Goal: Information Seeking & Learning: Learn about a topic

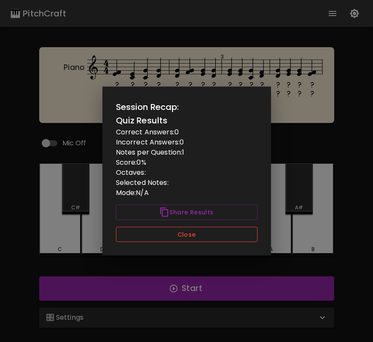
click at [198, 236] on button "Close" at bounding box center [187, 235] width 142 height 16
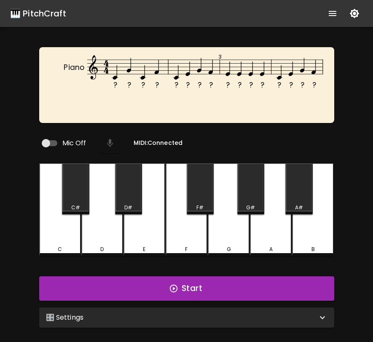
click at [239, 316] on div "🎛️ Settings" at bounding box center [181, 318] width 271 height 10
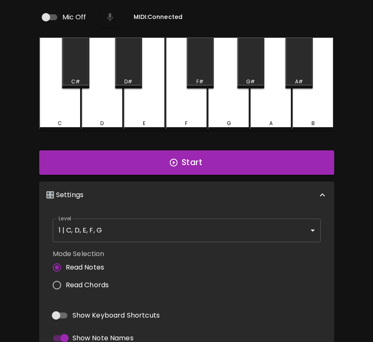
scroll to position [136, 0]
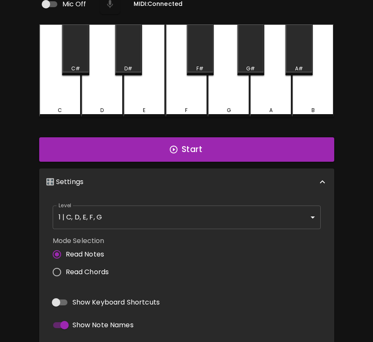
click at [77, 274] on label "Read Chords" at bounding box center [78, 272] width 61 height 18
click at [66, 274] on input "Read Chords" at bounding box center [57, 272] width 18 height 18
radio input "true"
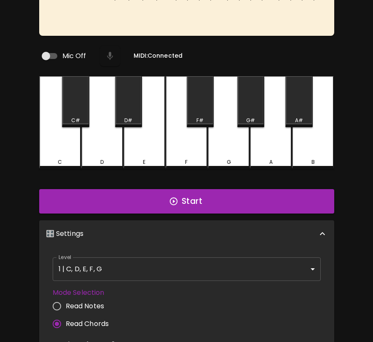
scroll to position [0, 0]
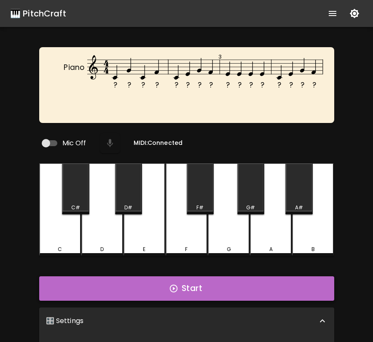
click at [212, 286] on button "Start" at bounding box center [186, 288] width 295 height 24
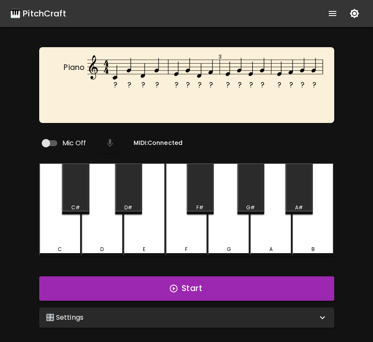
click at [275, 313] on div "🎛️ Settings" at bounding box center [181, 318] width 271 height 10
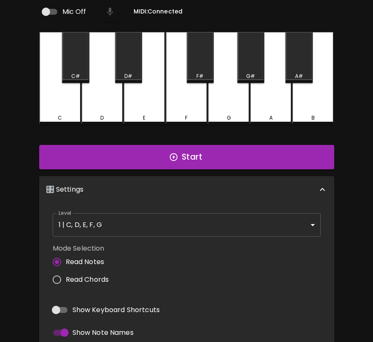
scroll to position [174, 0]
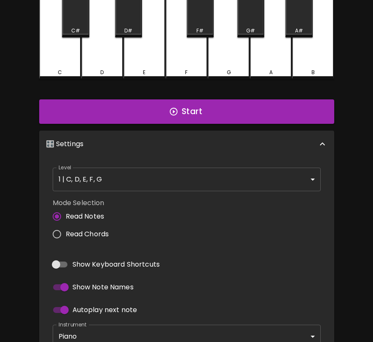
click at [97, 225] on label "Read Chords" at bounding box center [78, 234] width 61 height 18
click at [66, 225] on input "Read Chords" at bounding box center [57, 234] width 18 height 18
radio input "true"
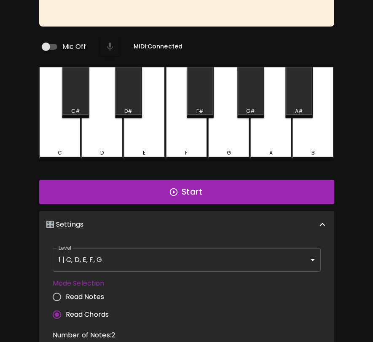
scroll to position [40, 0]
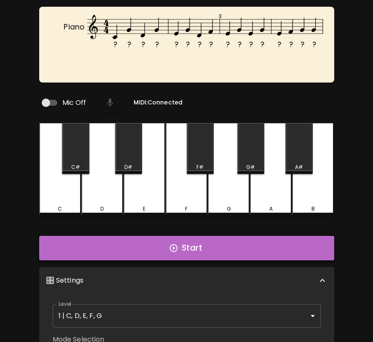
click at [166, 250] on button "Start" at bounding box center [186, 248] width 295 height 24
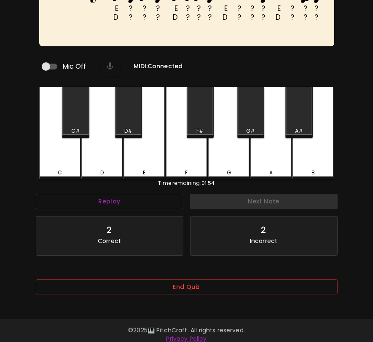
scroll to position [84, 0]
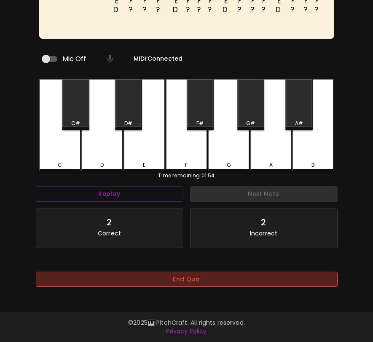
click at [283, 282] on button "End Quiz" at bounding box center [187, 280] width 302 height 16
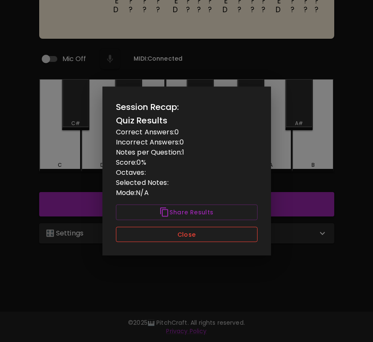
click at [248, 234] on button "Close" at bounding box center [187, 235] width 142 height 16
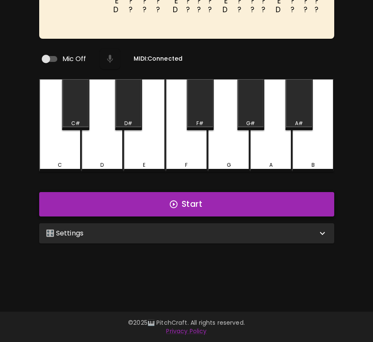
click at [181, 206] on button "Start" at bounding box center [186, 204] width 295 height 24
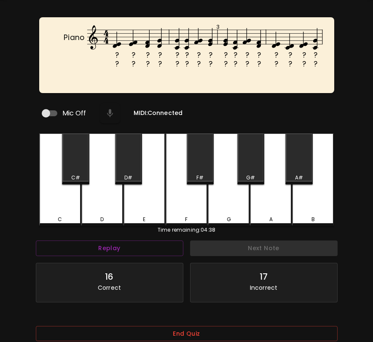
scroll to position [33, 0]
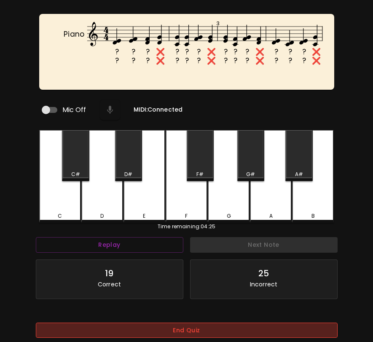
click at [162, 325] on button "End Quiz" at bounding box center [187, 331] width 302 height 16
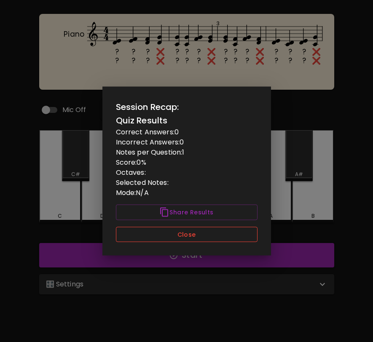
click at [199, 233] on button "Close" at bounding box center [187, 235] width 142 height 16
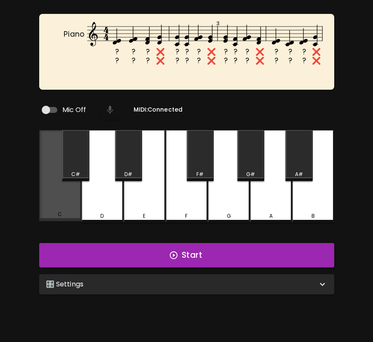
click at [61, 211] on div "C" at bounding box center [60, 215] width 4 height 8
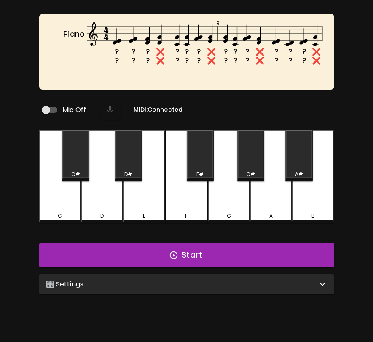
click at [95, 200] on div "D" at bounding box center [102, 176] width 42 height 93
click at [119, 199] on div "D" at bounding box center [102, 176] width 42 height 93
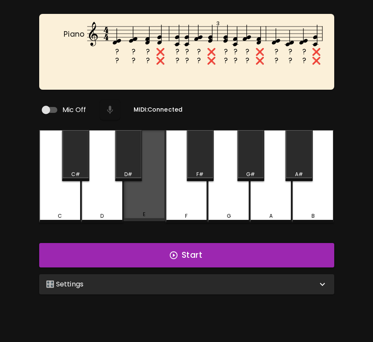
click at [153, 199] on div "E" at bounding box center [144, 175] width 42 height 91
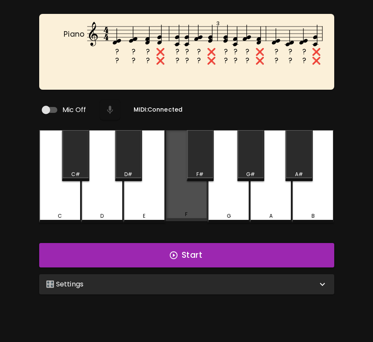
click at [180, 201] on div "F" at bounding box center [187, 175] width 42 height 91
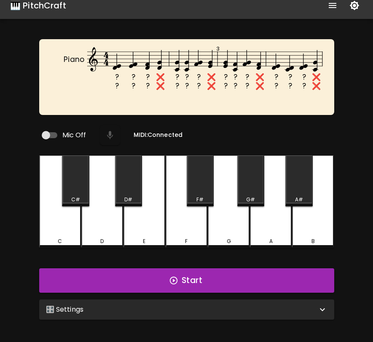
scroll to position [0, 0]
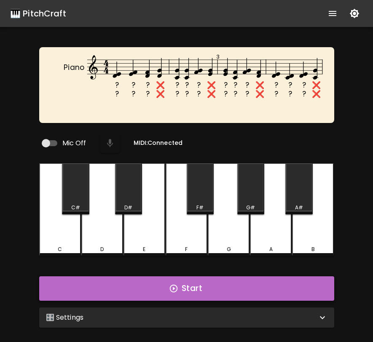
click at [310, 284] on button "Start" at bounding box center [186, 288] width 295 height 24
